Goal: Task Accomplishment & Management: Use online tool/utility

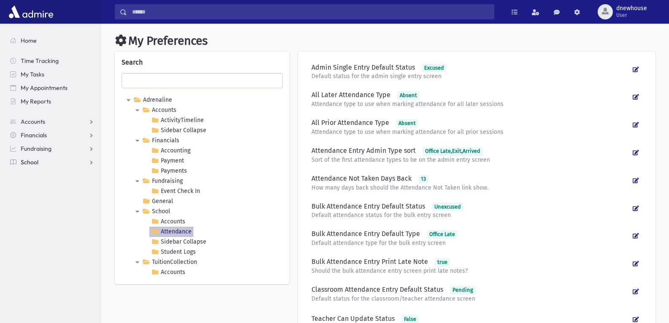
click at [34, 163] on span "School" at bounding box center [30, 162] width 18 height 8
click at [38, 188] on span "Attendance" at bounding box center [40, 189] width 31 height 8
click at [38, 200] on span "Entry" at bounding box center [39, 203] width 14 height 8
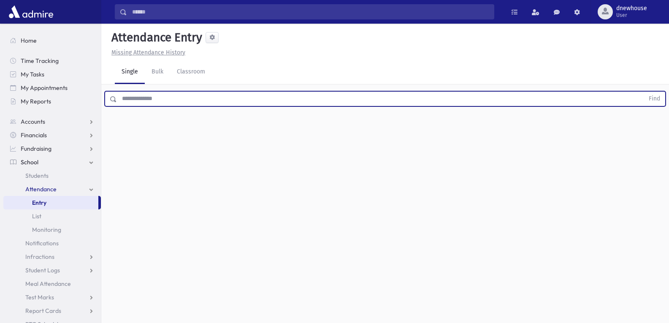
click at [165, 101] on input "text" at bounding box center [380, 98] width 527 height 15
click at [644, 92] on button "Find" at bounding box center [655, 99] width 22 height 14
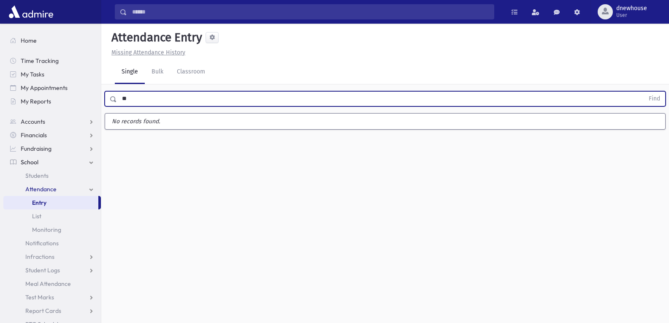
type input "*"
type input "*****"
click at [644, 92] on button "Find" at bounding box center [655, 99] width 22 height 14
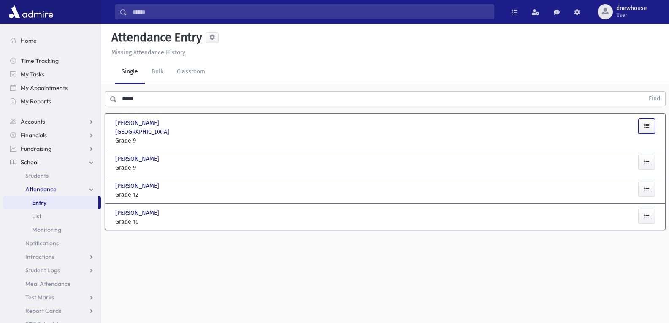
click at [639, 127] on button "button" at bounding box center [646, 126] width 17 height 15
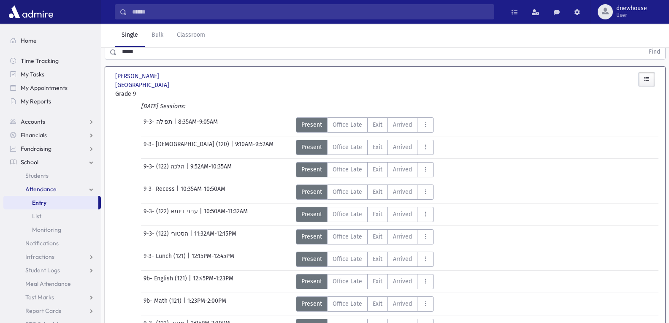
scroll to position [47, 0]
click at [426, 121] on icon "AttTypes" at bounding box center [426, 124] width 6 height 7
click at [467, 101] on div "Today's Sessions:" at bounding box center [385, 107] width 547 height 12
click at [367, 61] on div "***** Find" at bounding box center [385, 49] width 568 height 25
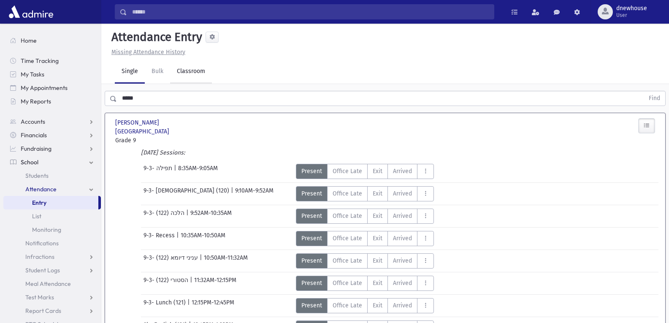
scroll to position [0, 0]
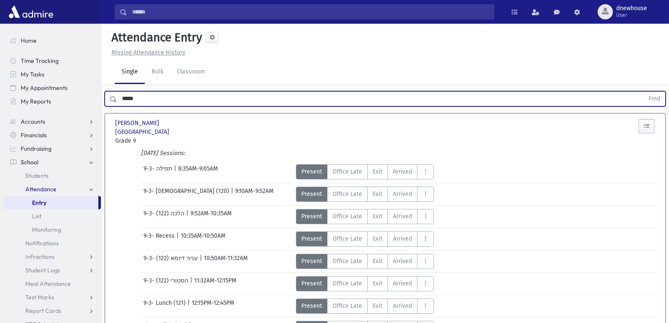
drag, startPoint x: 176, startPoint y: 97, endPoint x: 0, endPoint y: 95, distance: 175.6
click at [0, 95] on div "Search Results All Accounts" at bounding box center [334, 296] width 669 height 593
type input "******"
click at [644, 92] on button "Find" at bounding box center [655, 99] width 22 height 14
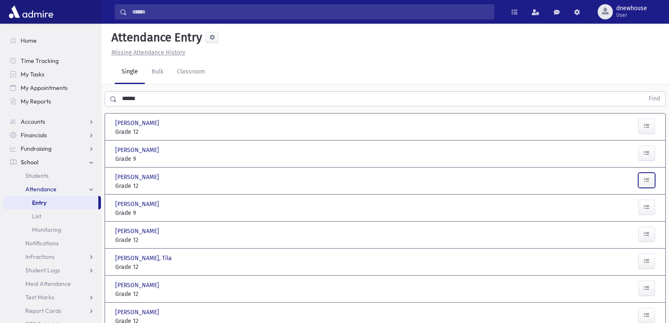
click at [645, 179] on icon "button" at bounding box center [647, 179] width 6 height 7
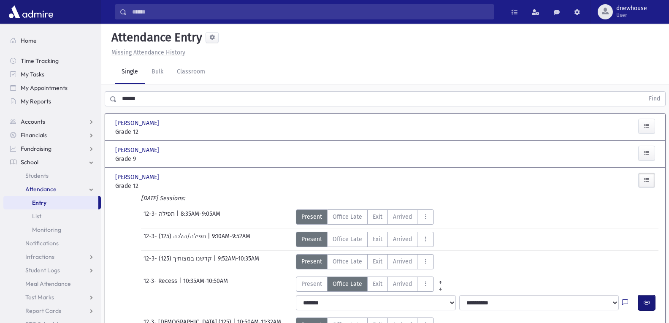
click at [646, 303] on icon "button" at bounding box center [647, 302] width 6 height 7
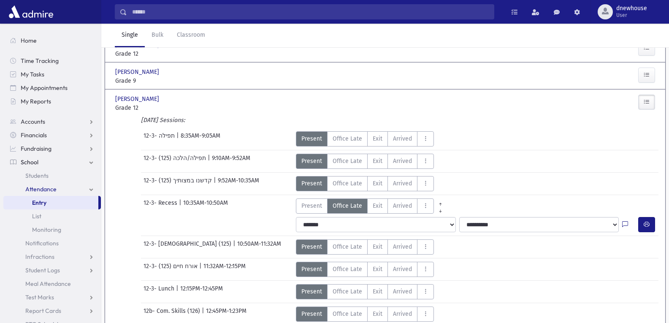
scroll to position [84, 0]
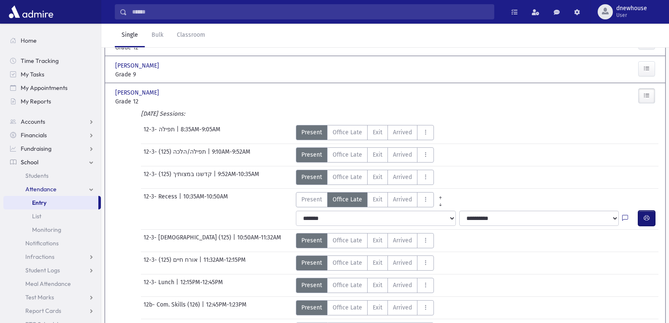
click at [644, 219] on icon "button" at bounding box center [647, 217] width 6 height 7
click at [648, 216] on icon "button" at bounding box center [647, 217] width 6 height 7
click at [648, 225] on button "button" at bounding box center [646, 218] width 17 height 15
